Goal: Navigation & Orientation: Find specific page/section

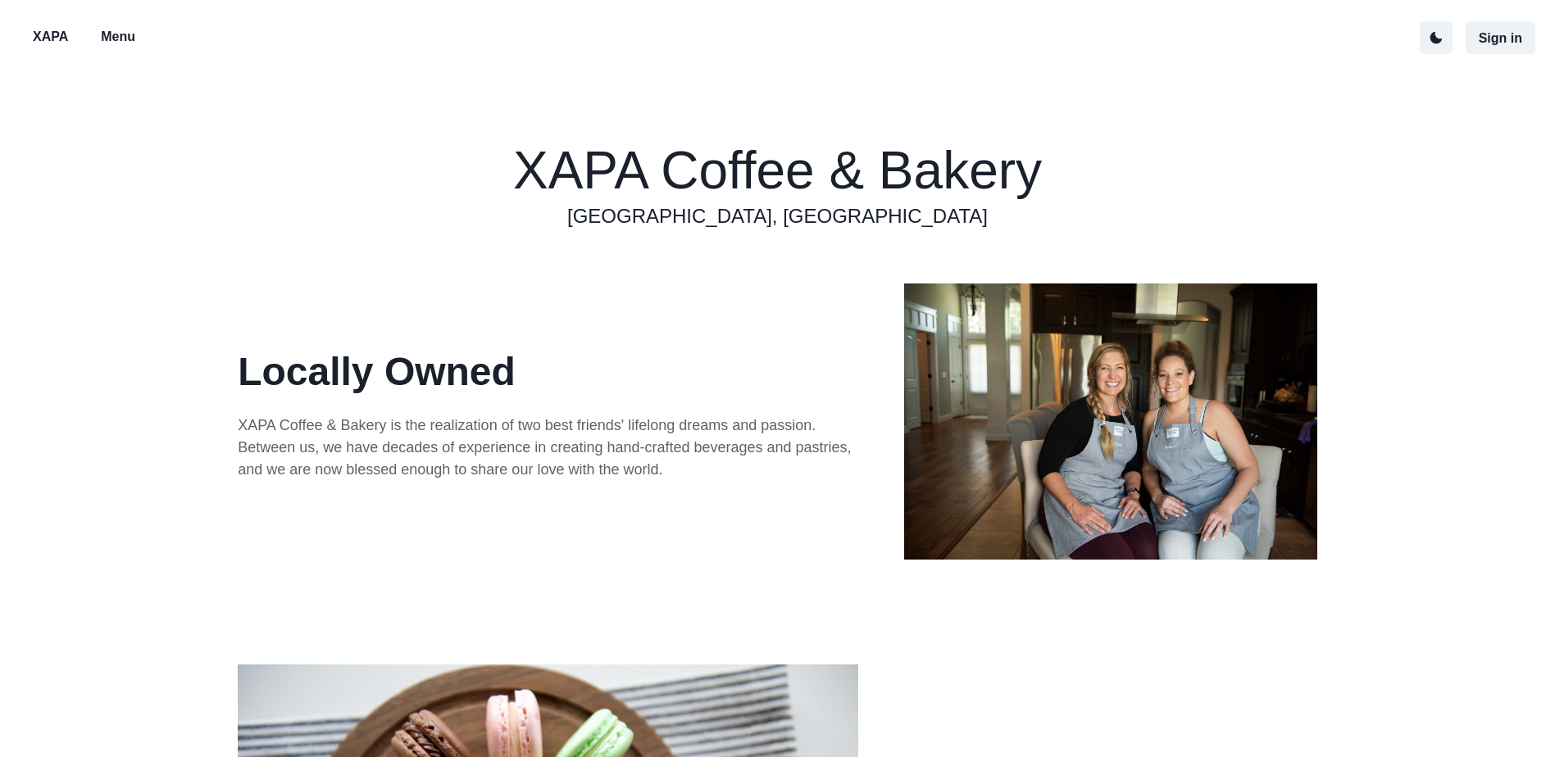
click at [118, 29] on p "Menu" at bounding box center [118, 37] width 34 height 20
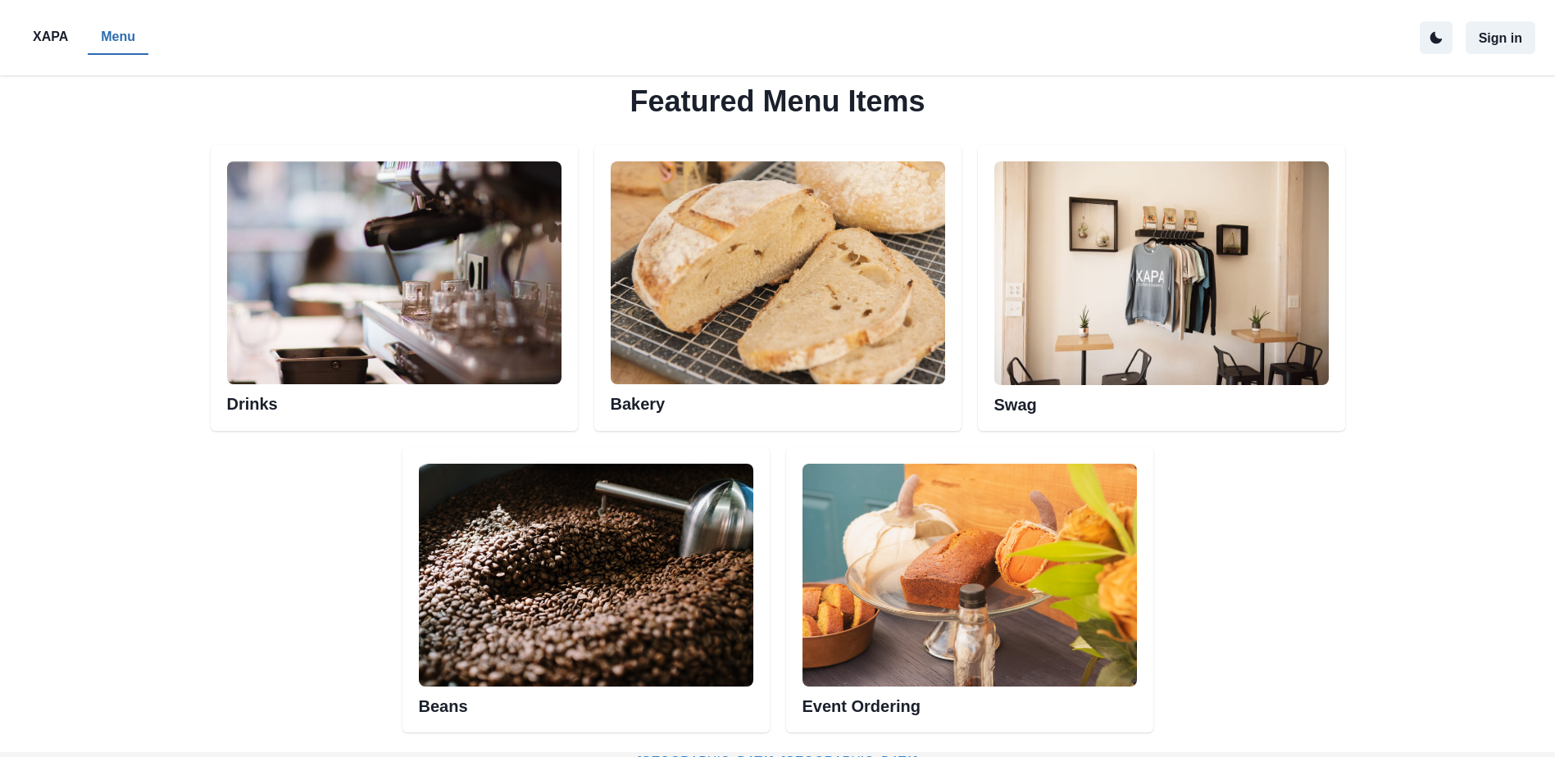
scroll to position [820, 0]
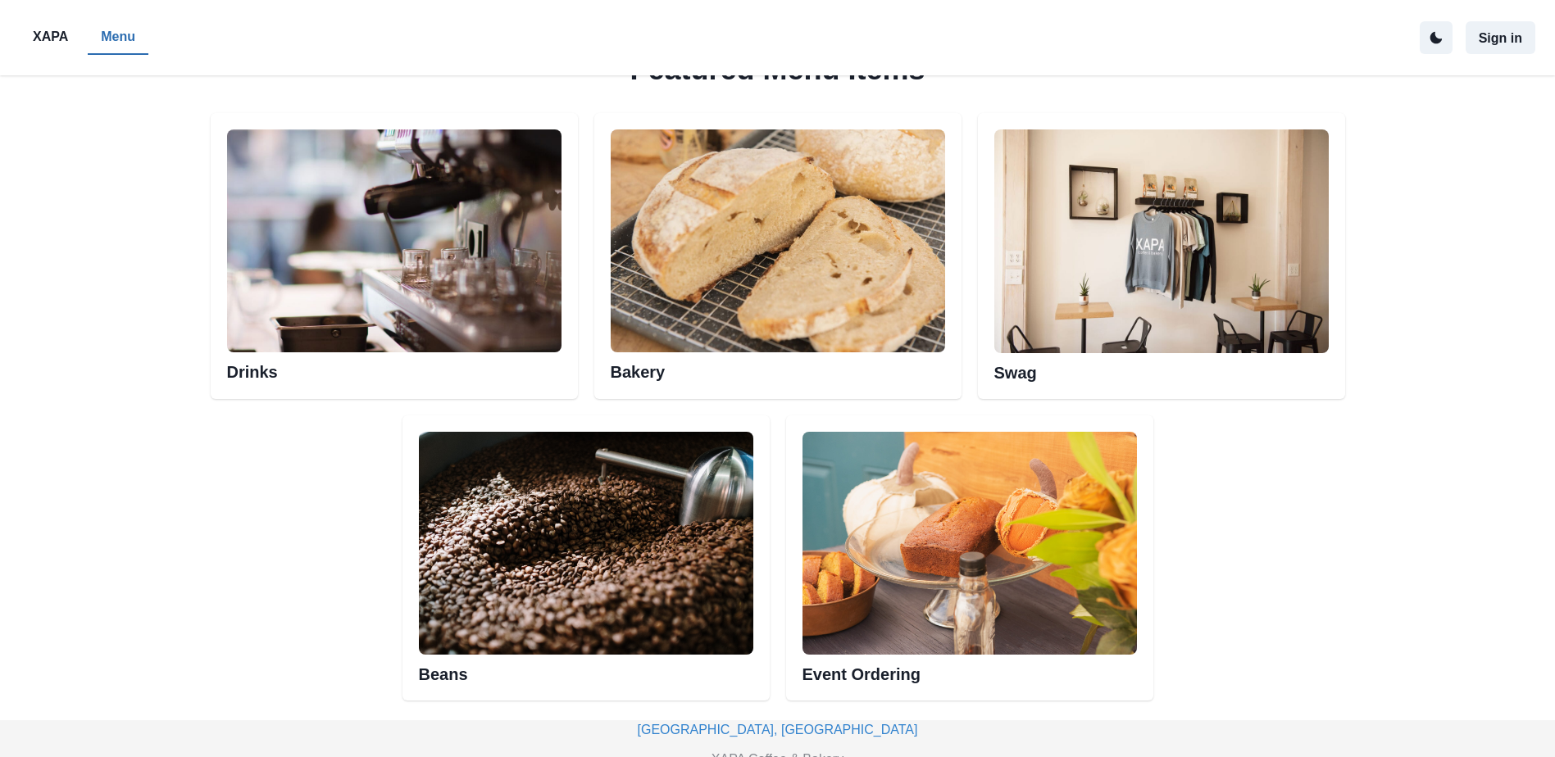
click at [729, 324] on img at bounding box center [778, 240] width 334 height 223
click at [650, 373] on h2 "Bakery" at bounding box center [778, 367] width 334 height 30
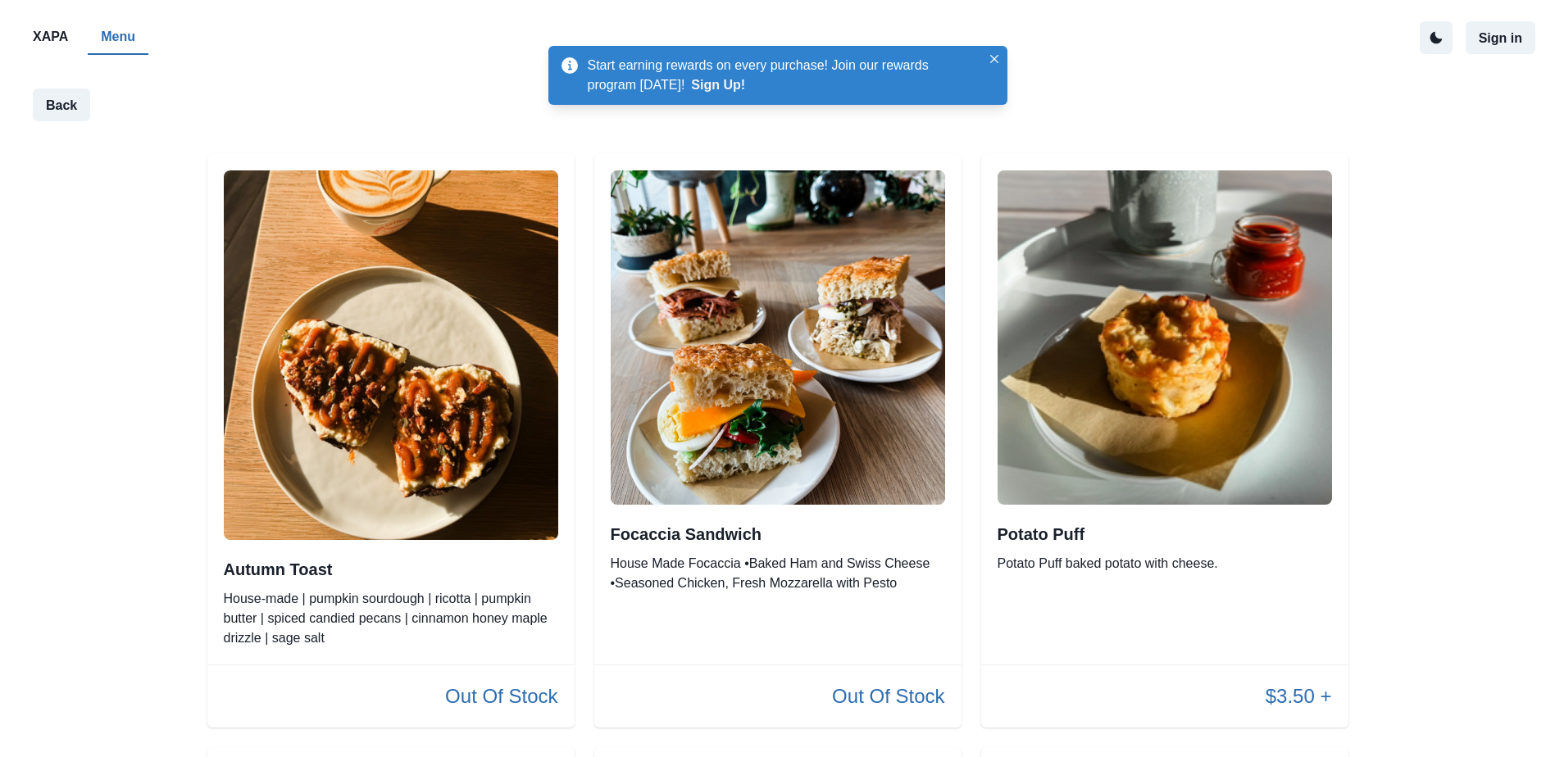
click at [104, 36] on p "Menu" at bounding box center [118, 37] width 34 height 20
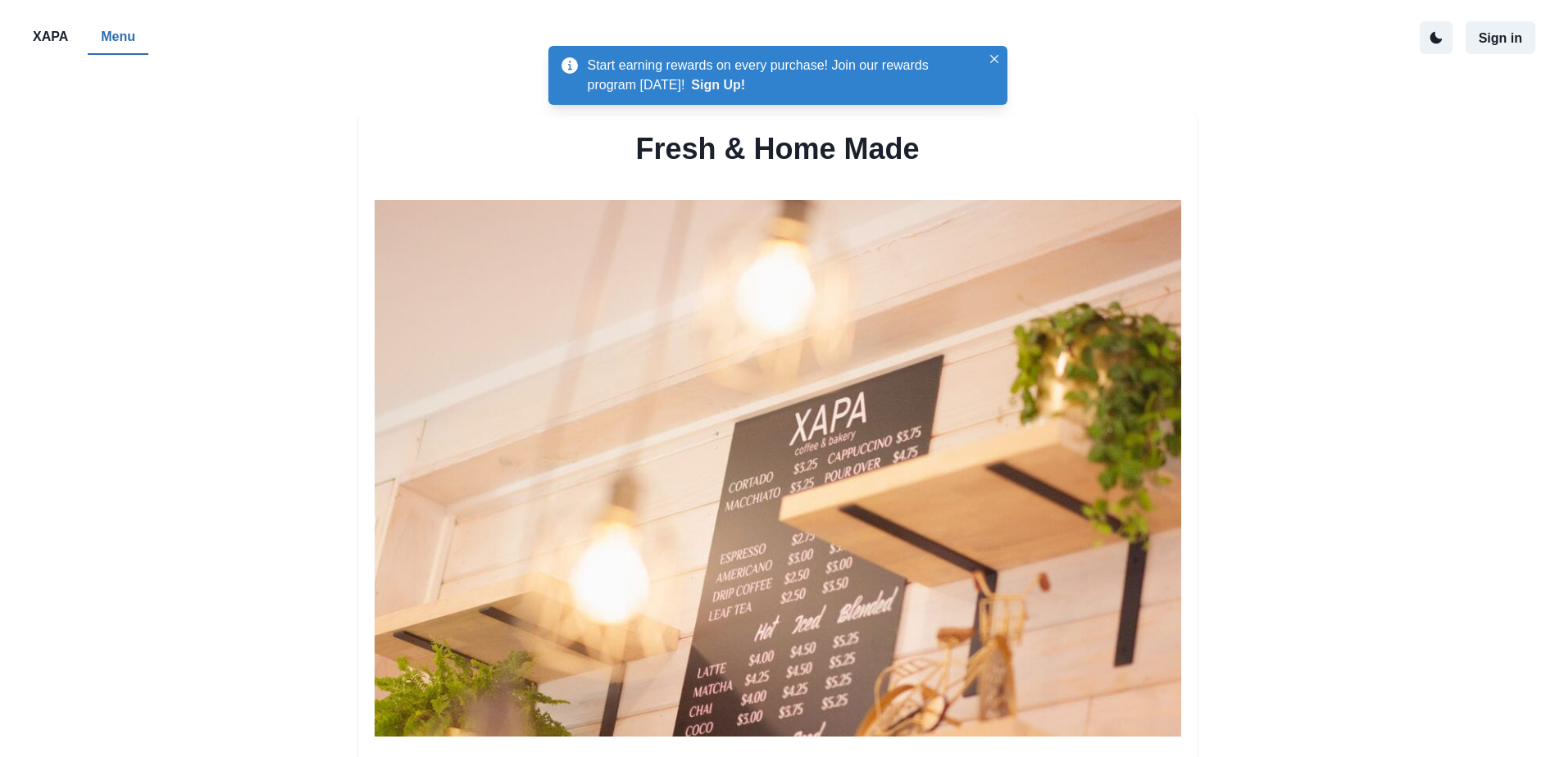
click at [104, 36] on p "Menu" at bounding box center [118, 37] width 34 height 20
click at [109, 40] on p "Menu" at bounding box center [118, 37] width 34 height 20
click at [994, 56] on icon "Close" at bounding box center [994, 59] width 8 height 8
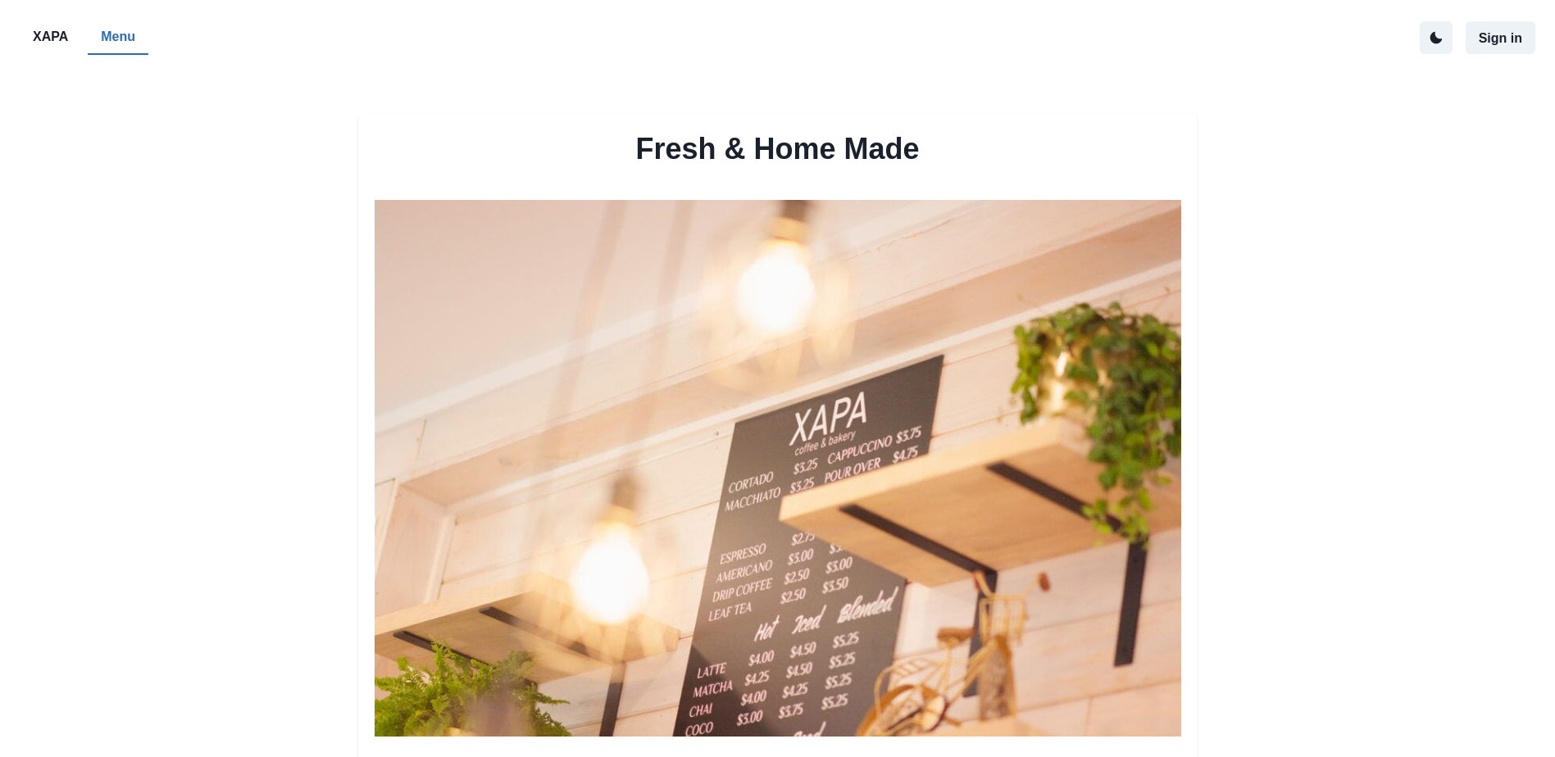
click at [47, 34] on p "XAPA" at bounding box center [50, 37] width 35 height 20
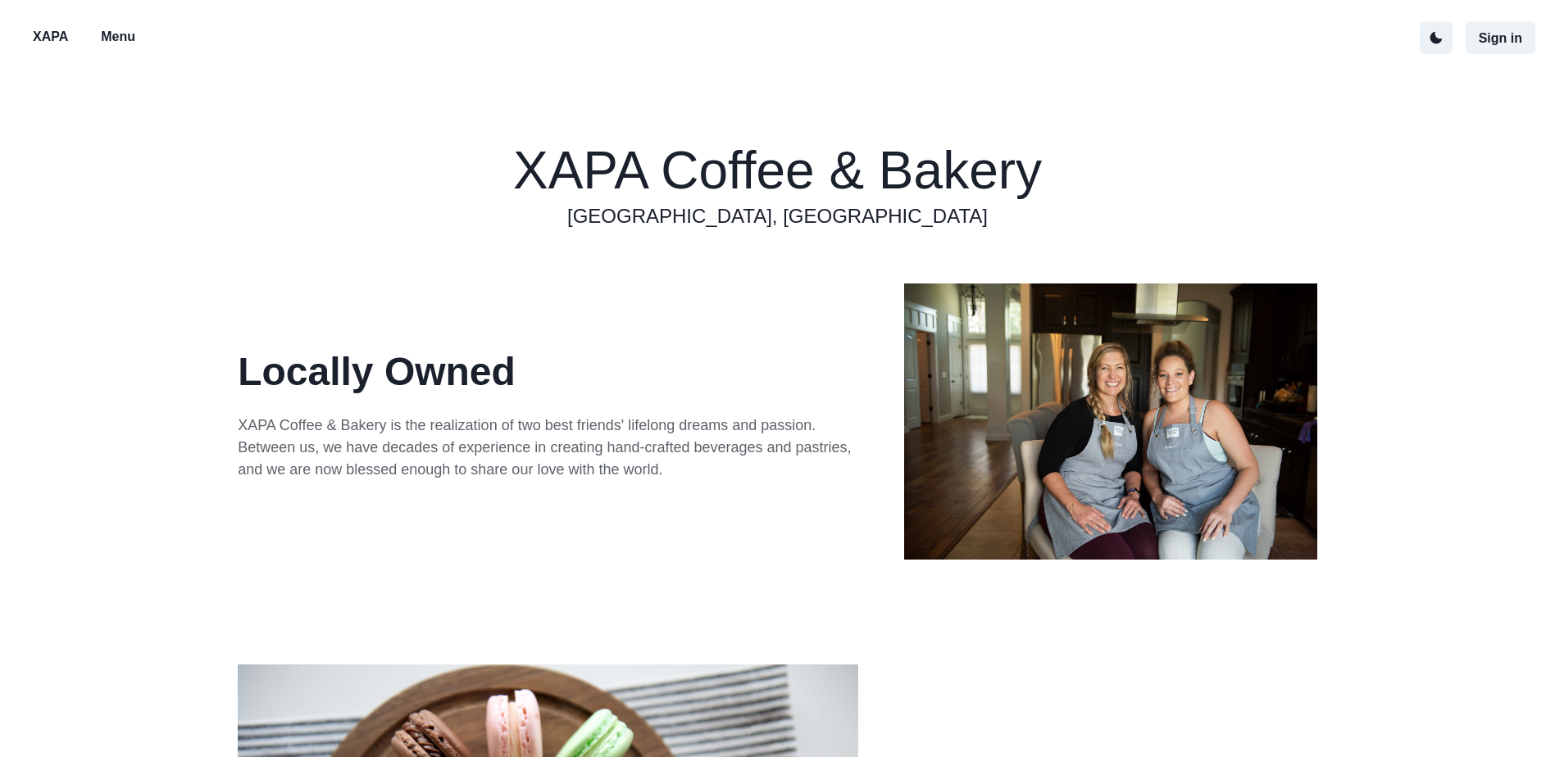
click at [107, 39] on p "Menu" at bounding box center [118, 37] width 34 height 20
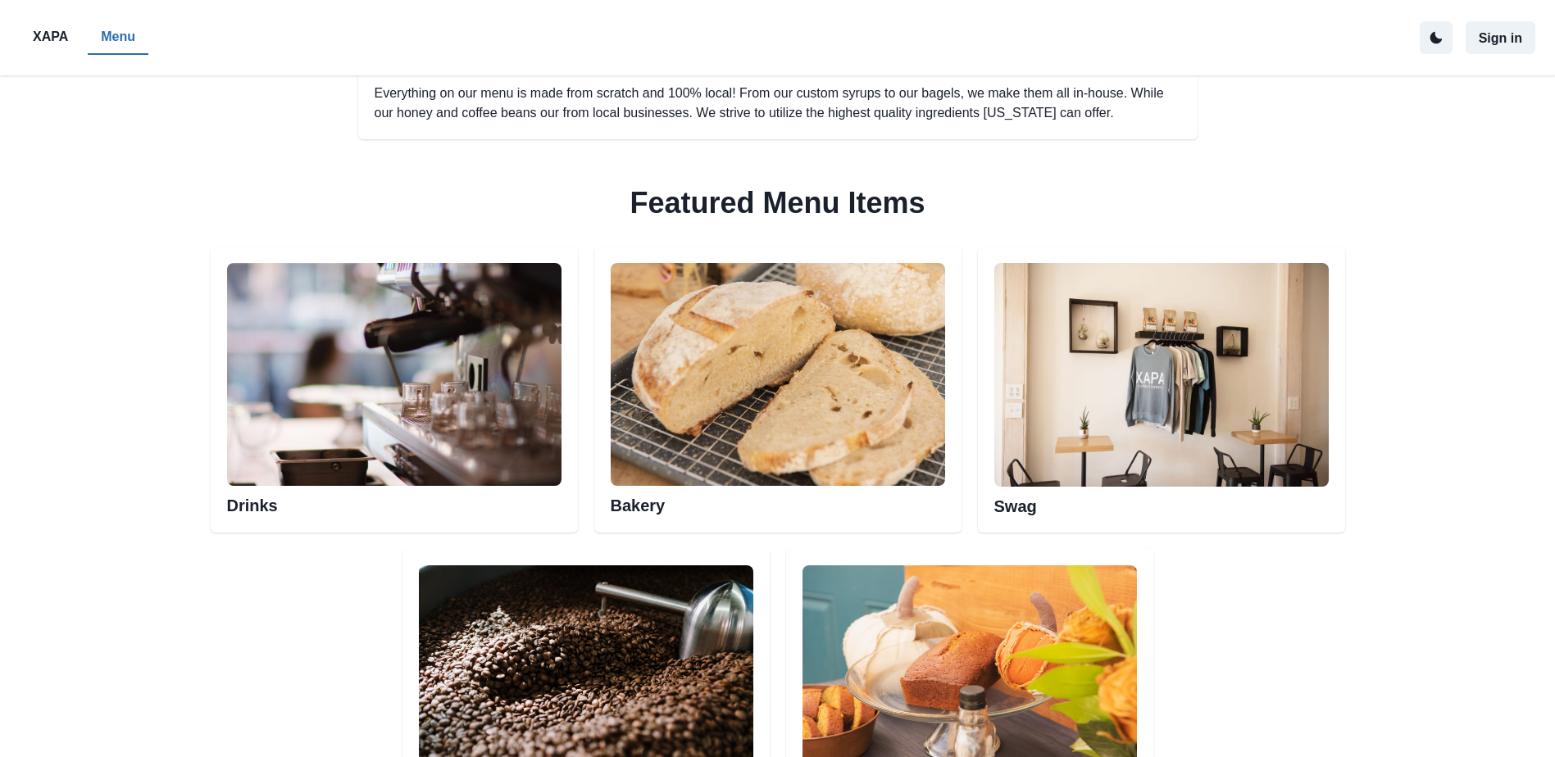
scroll to position [738, 0]
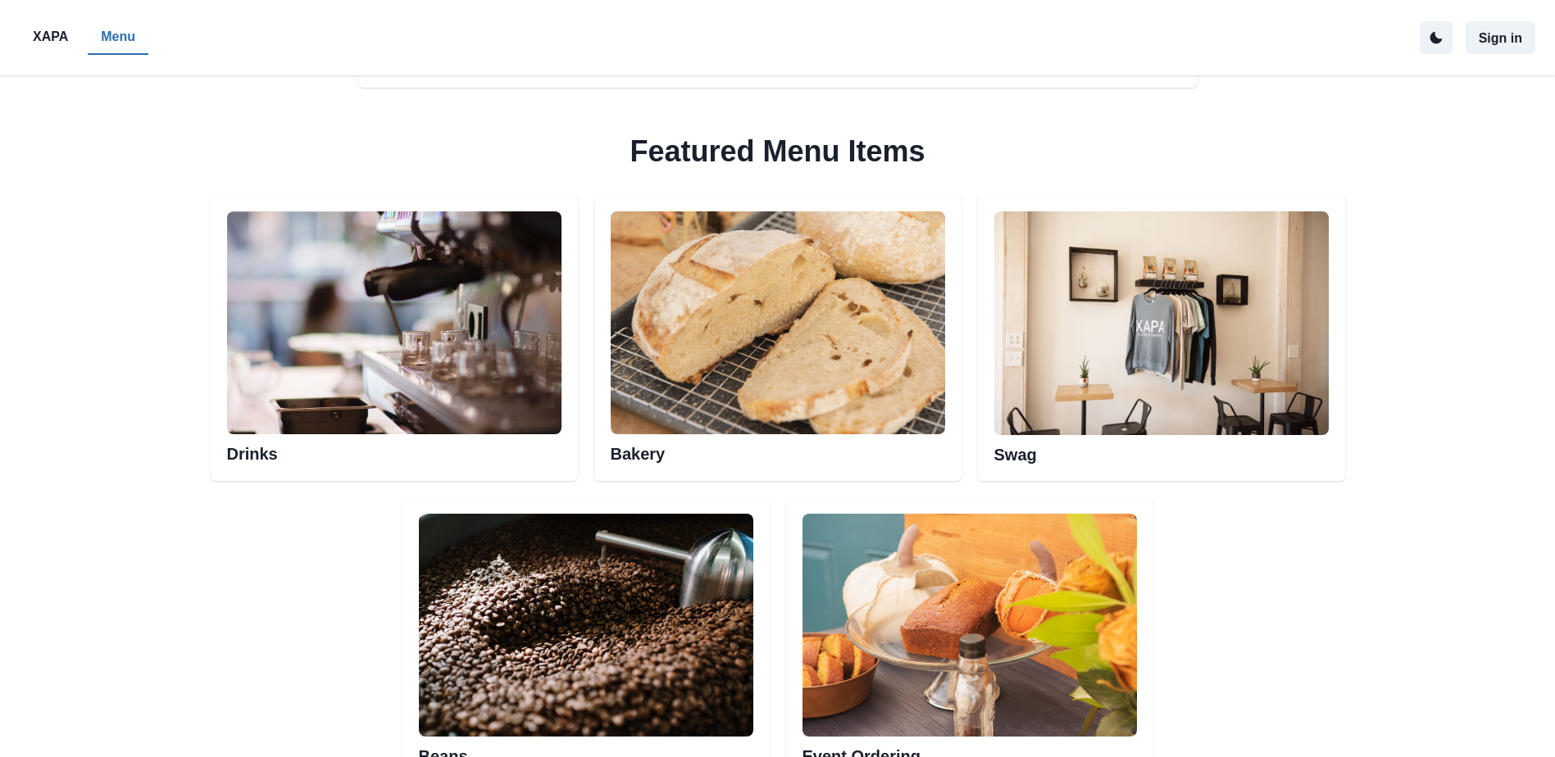
click at [396, 368] on img at bounding box center [394, 322] width 334 height 223
